Goal: Task Accomplishment & Management: Manage account settings

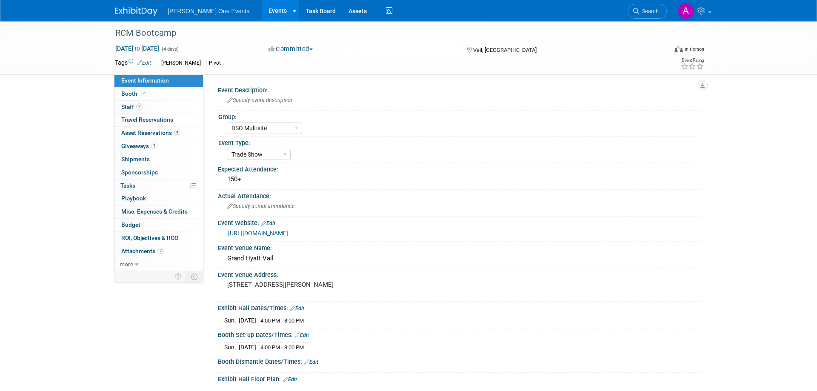
select select "DSO Multisite"
select select "Trade Show"
click at [164, 125] on link "0 Travel Reservations 0" at bounding box center [158, 120] width 88 height 13
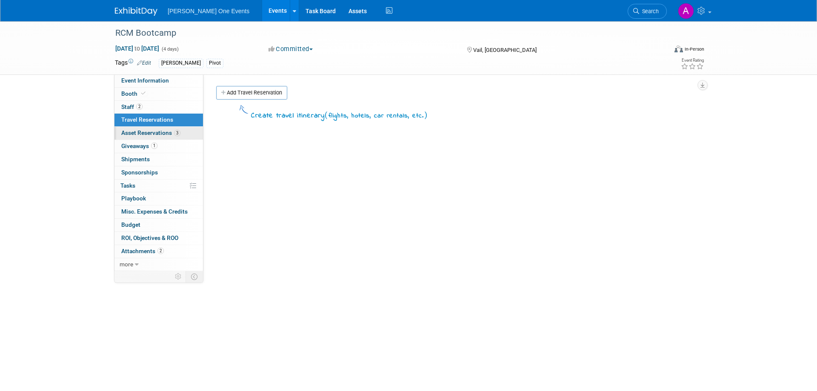
click at [162, 134] on span "Asset Reservations 3" at bounding box center [150, 132] width 59 height 7
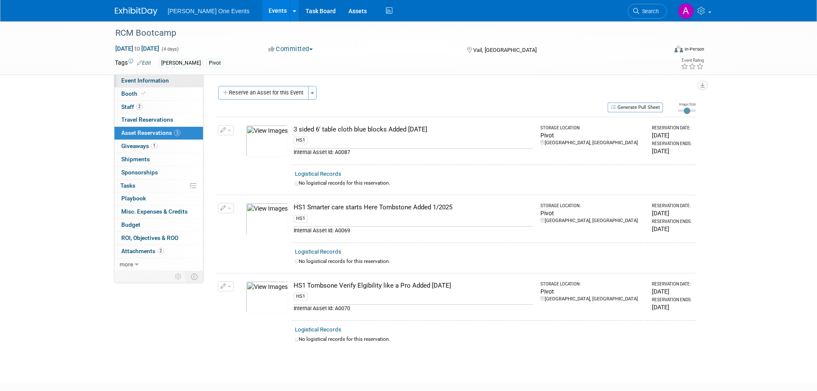
click at [145, 83] on span "Event Information" at bounding box center [145, 80] width 48 height 7
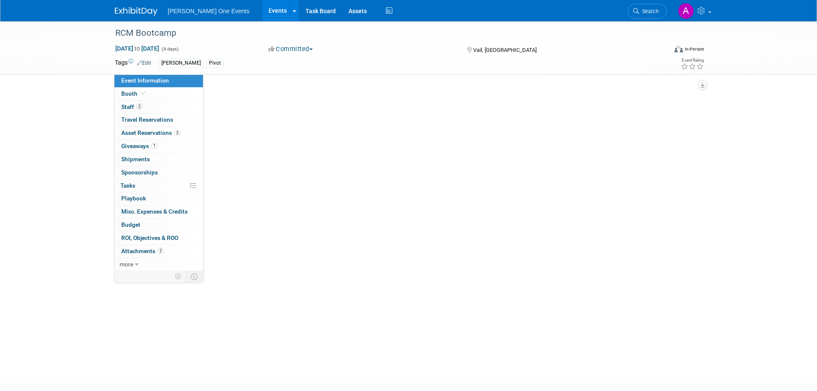
select select "DSO Multisite"
select select "Trade Show"
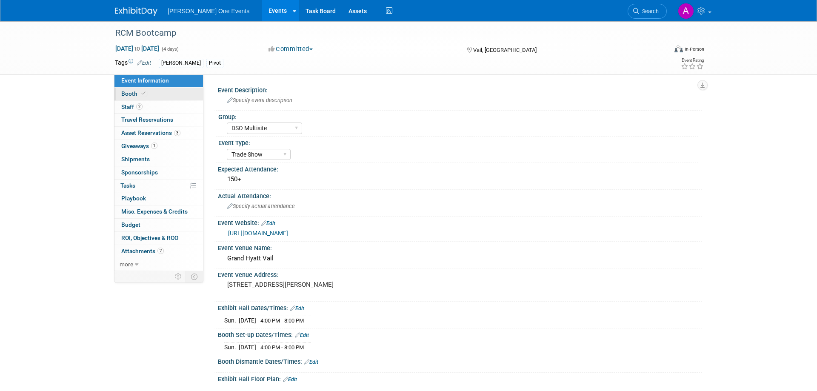
click at [126, 94] on span "Booth" at bounding box center [134, 93] width 26 height 7
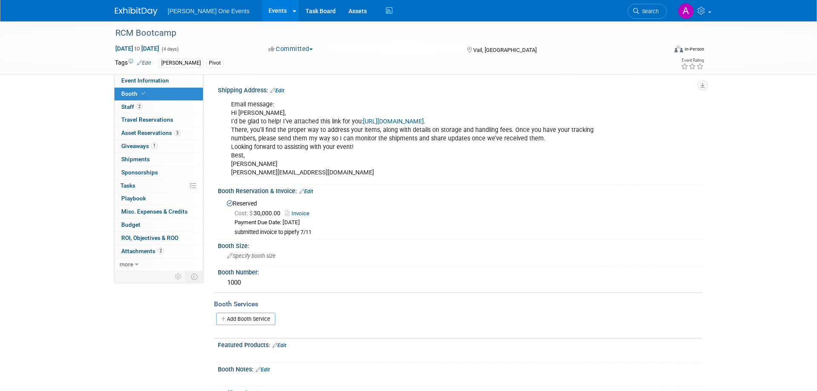
click at [408, 124] on link "[URL][DOMAIN_NAME]" at bounding box center [393, 121] width 61 height 7
click at [152, 134] on span "Asset Reservations 3" at bounding box center [150, 132] width 59 height 7
